Goal: Information Seeking & Learning: Learn about a topic

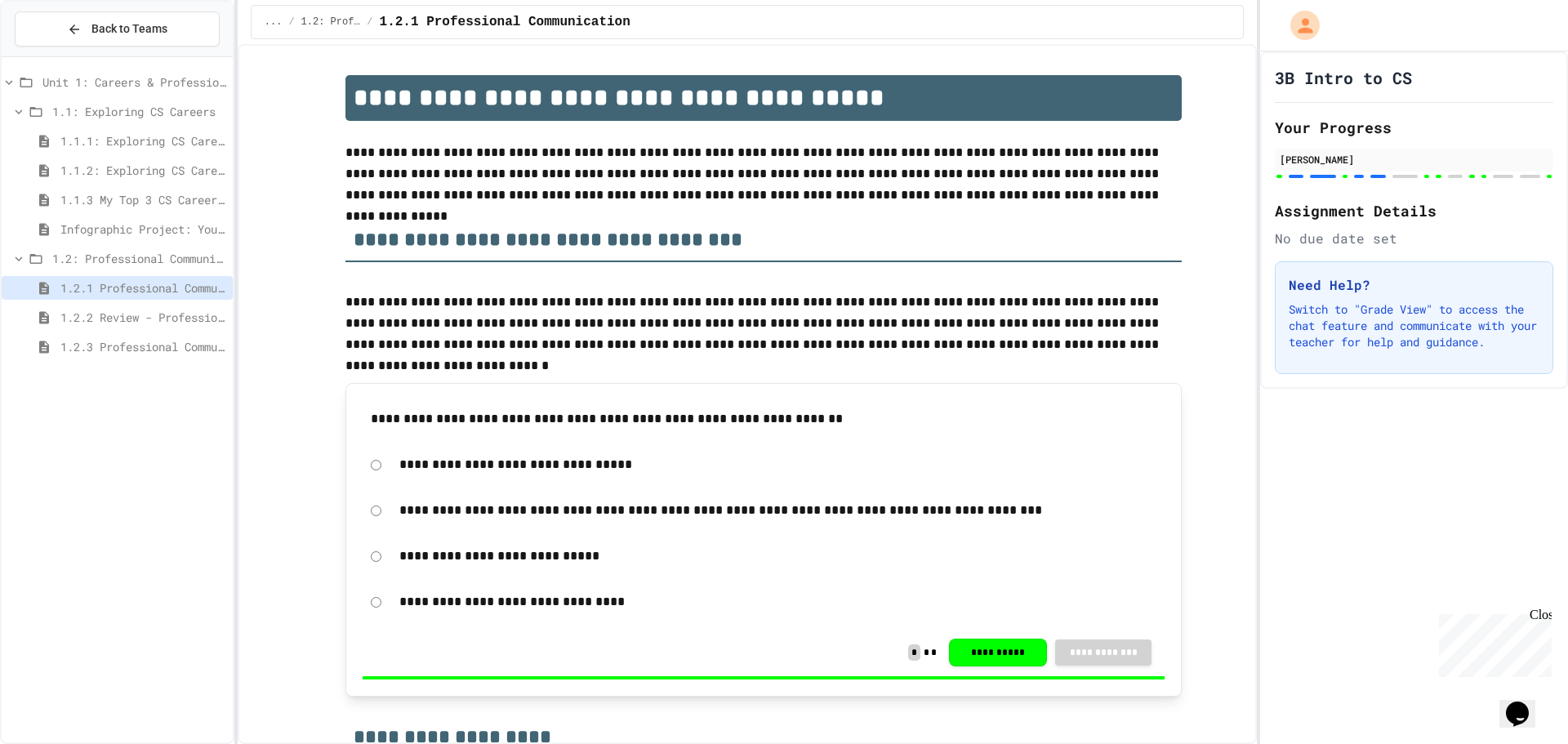
click at [114, 302] on div "1.2.1 Professional Communication" at bounding box center [118, 291] width 231 height 29
click at [116, 307] on div "1.2.2 Review - Professional Communication" at bounding box center [118, 317] width 231 height 23
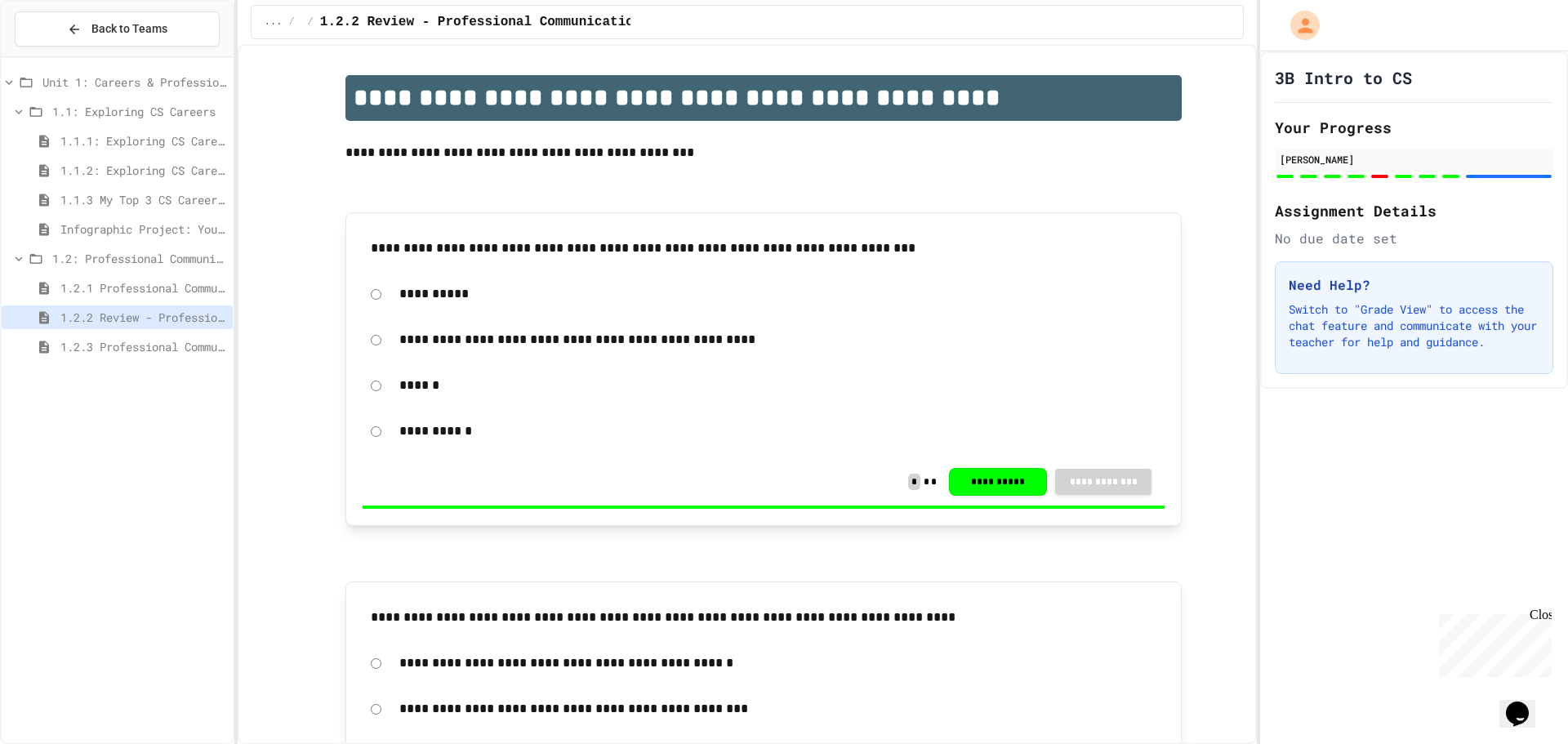
click at [122, 283] on span "1.2.1 Professional Communication" at bounding box center [143, 288] width 166 height 18
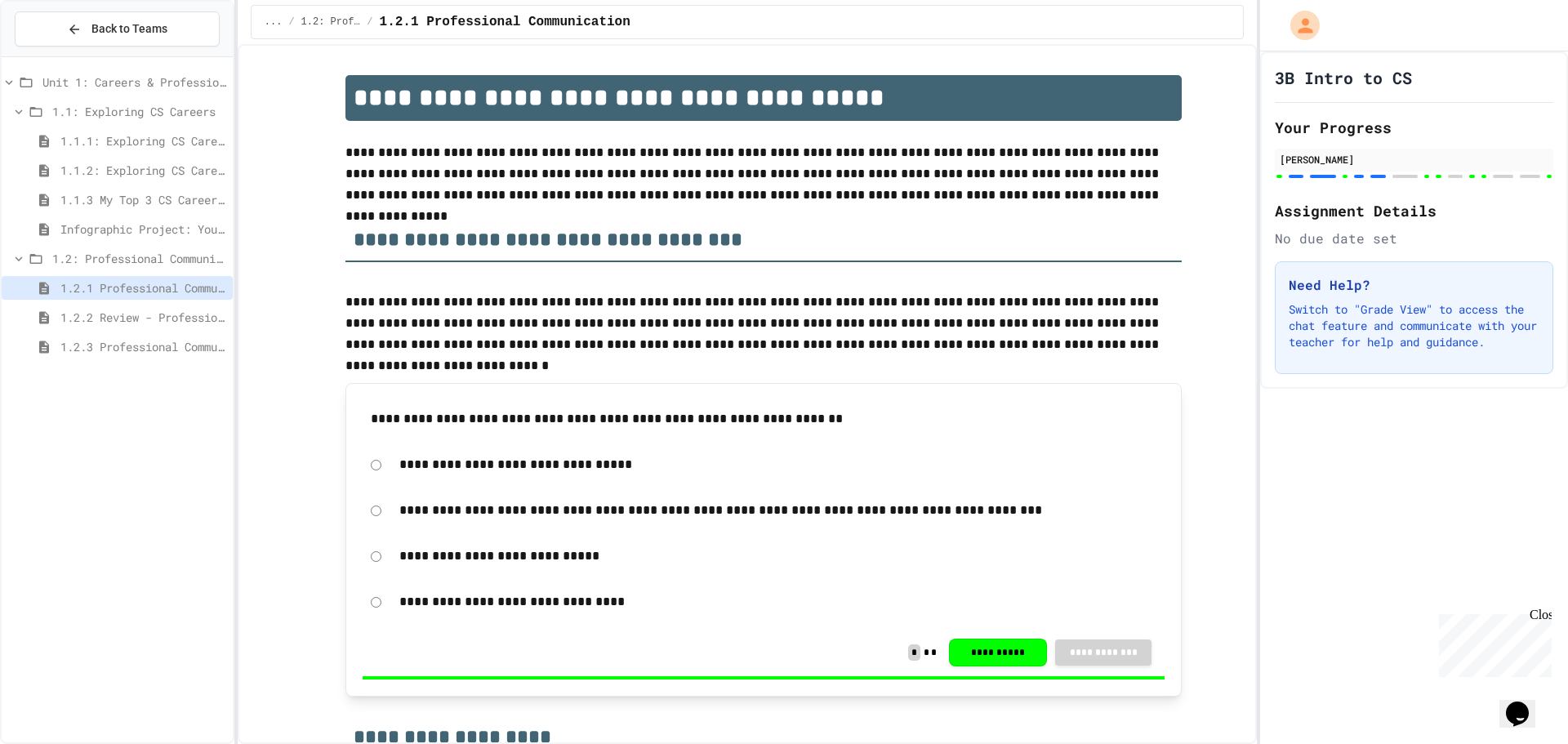
click at [200, 344] on span "1.2.3 Professional Communication Challenge" at bounding box center [143, 347] width 166 height 18
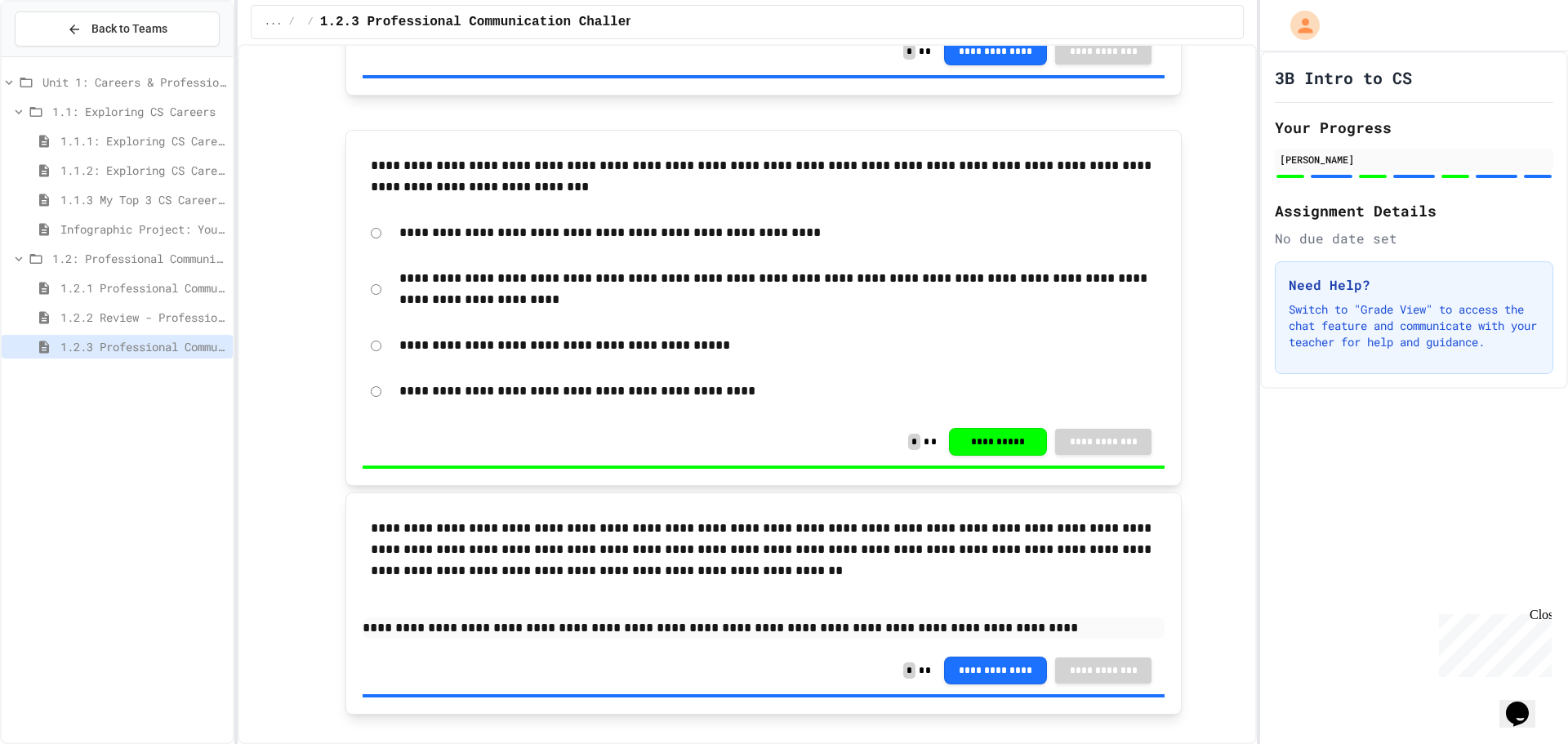
scroll to position [1552, 0]
